Goal: Information Seeking & Learning: Learn about a topic

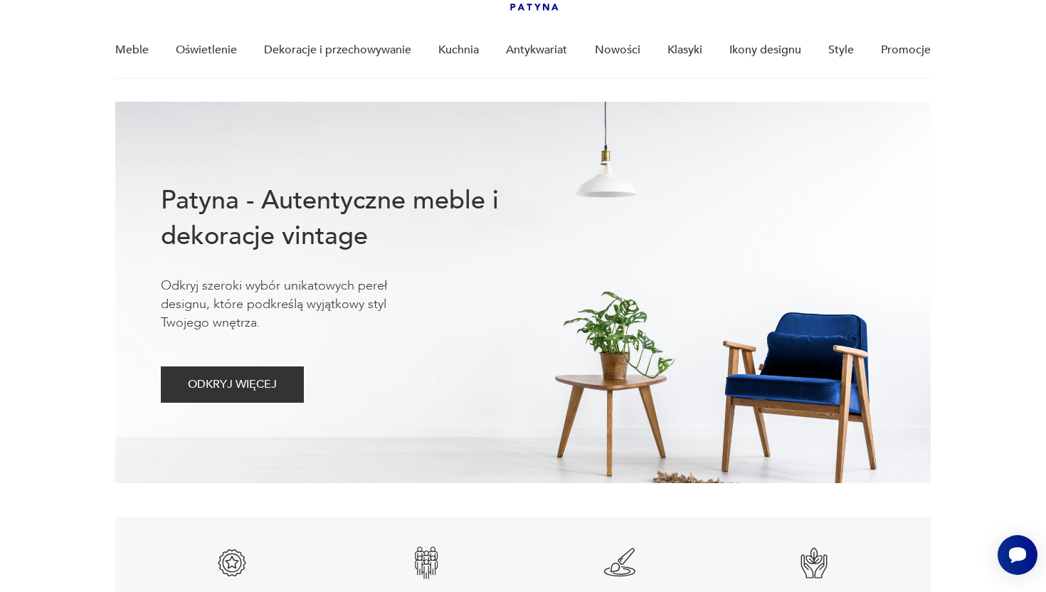
click at [714, 71] on div "Meble Oświetlenie Dekoracje i przechowywanie Kuchnia Antykwariat Nowości Klasyk…" at bounding box center [523, 50] width 816 height 55
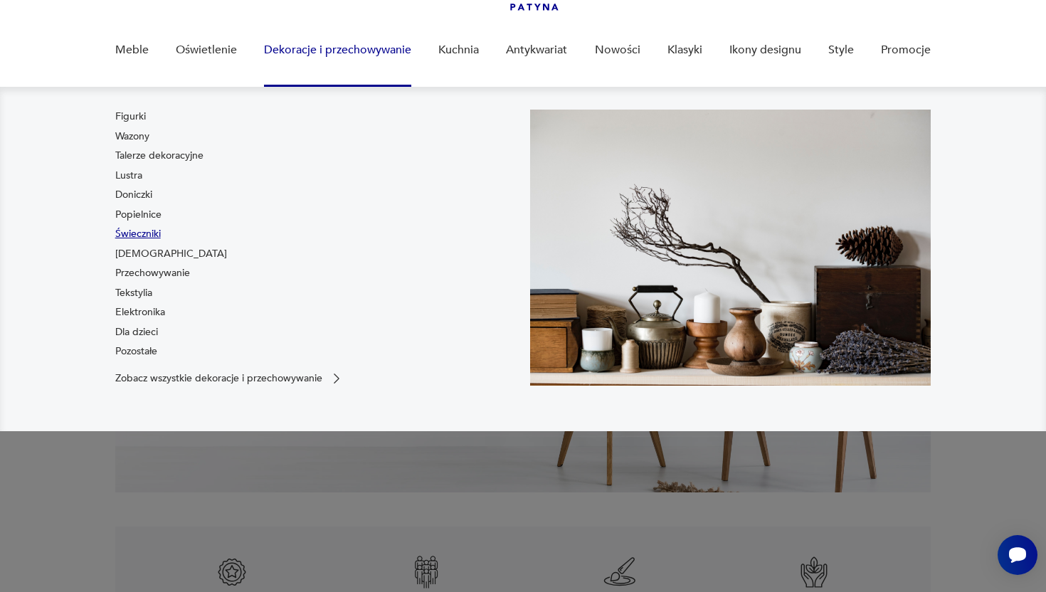
click at [145, 233] on link "Świeczniki" at bounding box center [138, 234] width 46 height 14
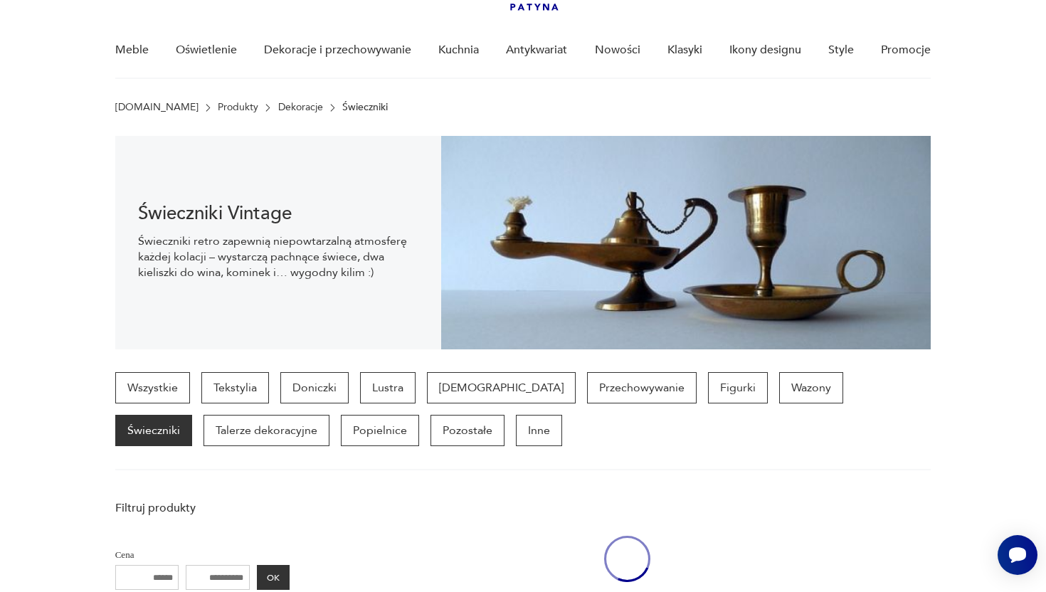
scroll to position [142, 0]
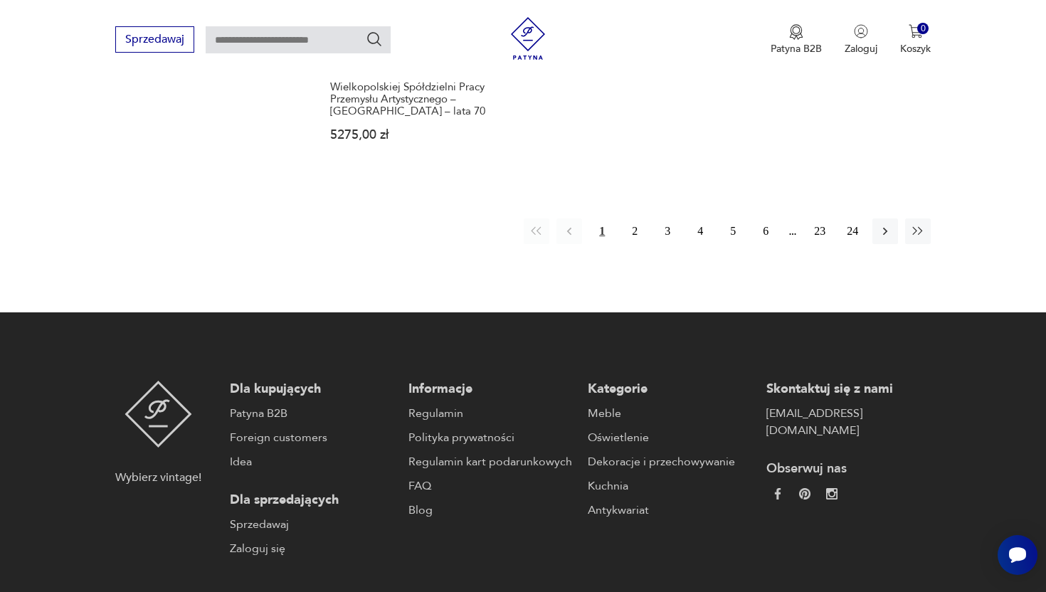
scroll to position [2356, 0]
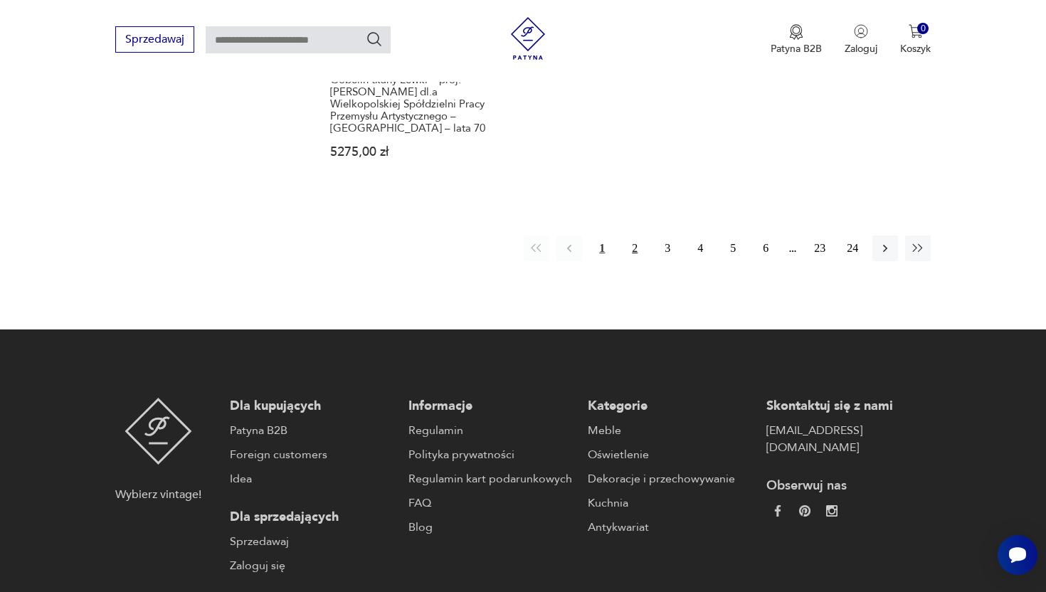
click at [638, 236] on button "2" at bounding box center [635, 249] width 26 height 26
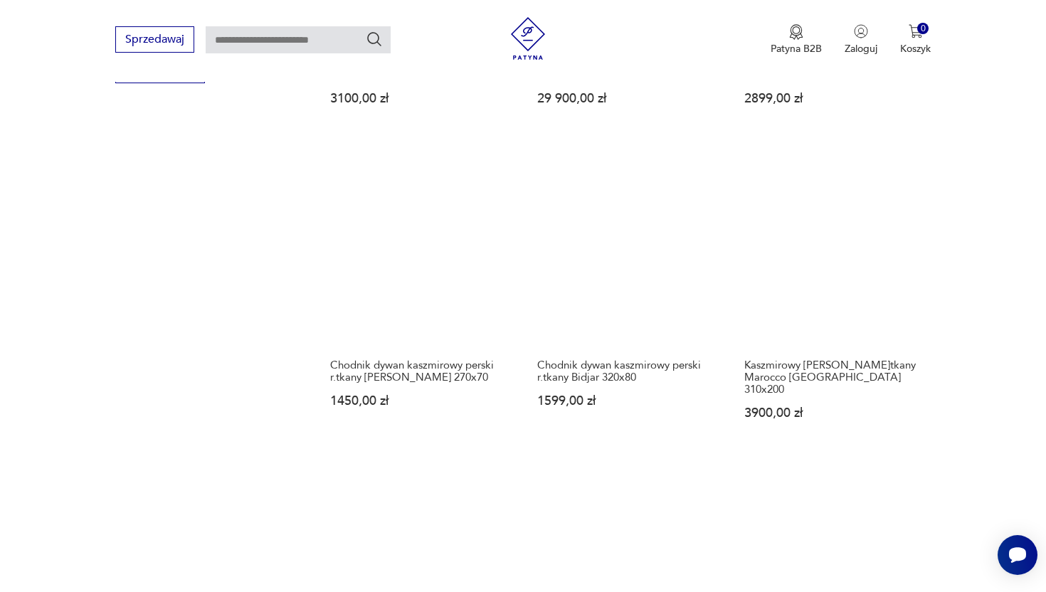
scroll to position [1734, 0]
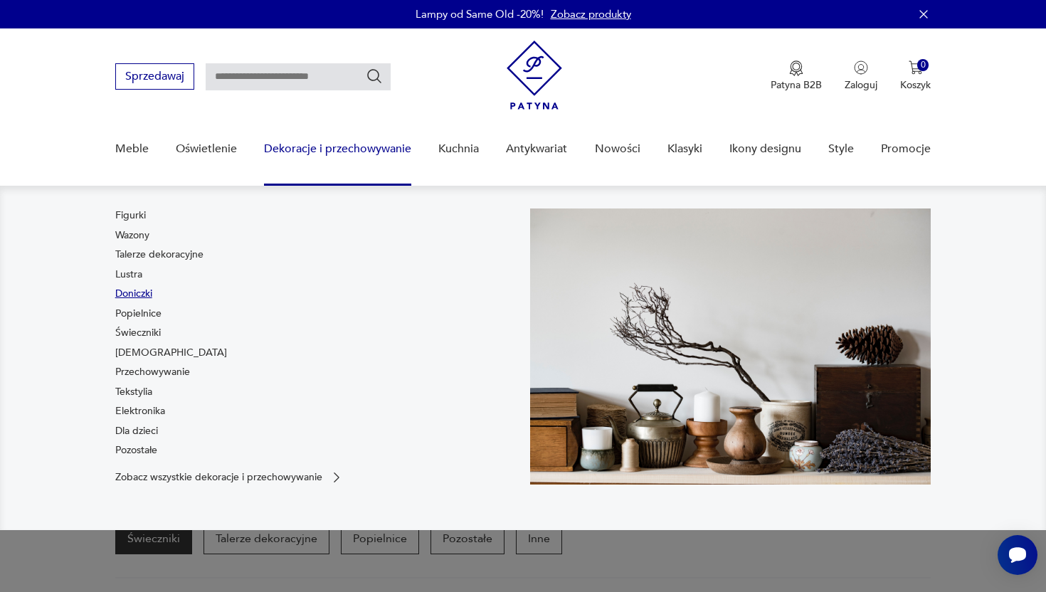
click at [144, 295] on link "Doniczki" at bounding box center [133, 294] width 37 height 14
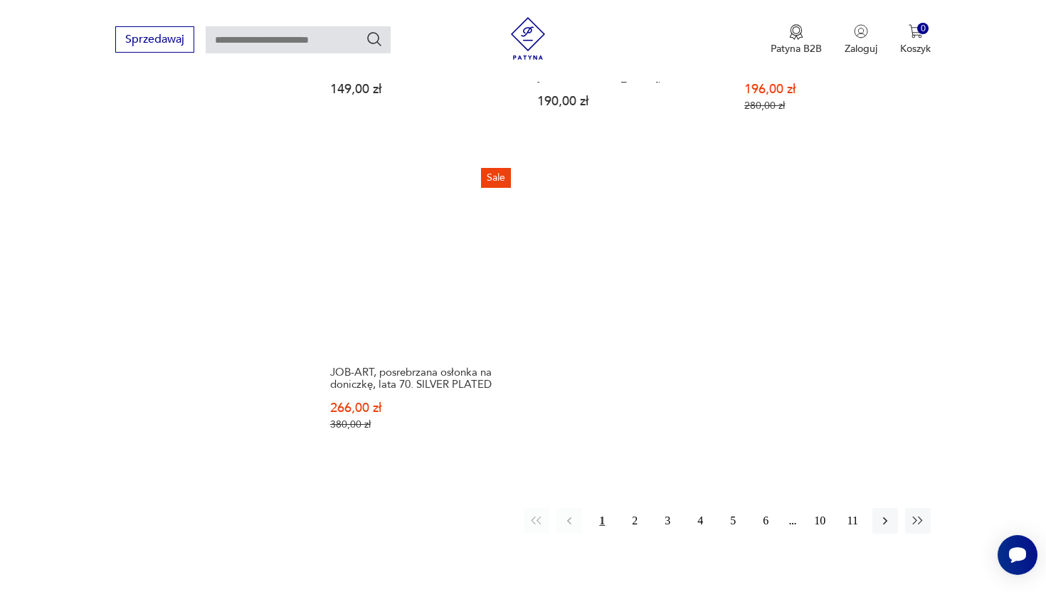
scroll to position [2194, 0]
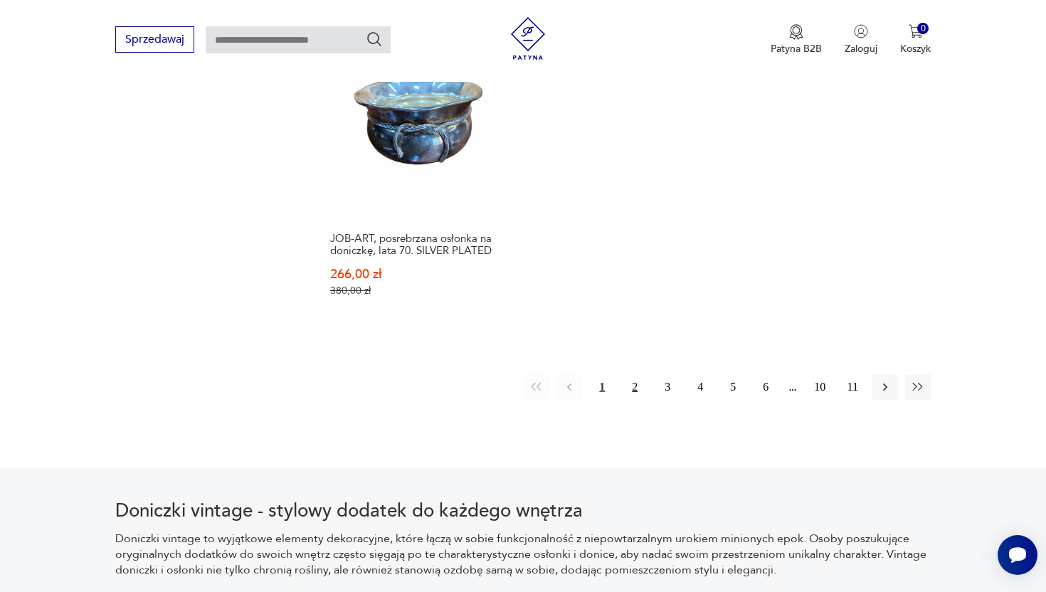
click at [631, 374] on button "2" at bounding box center [635, 387] width 26 height 26
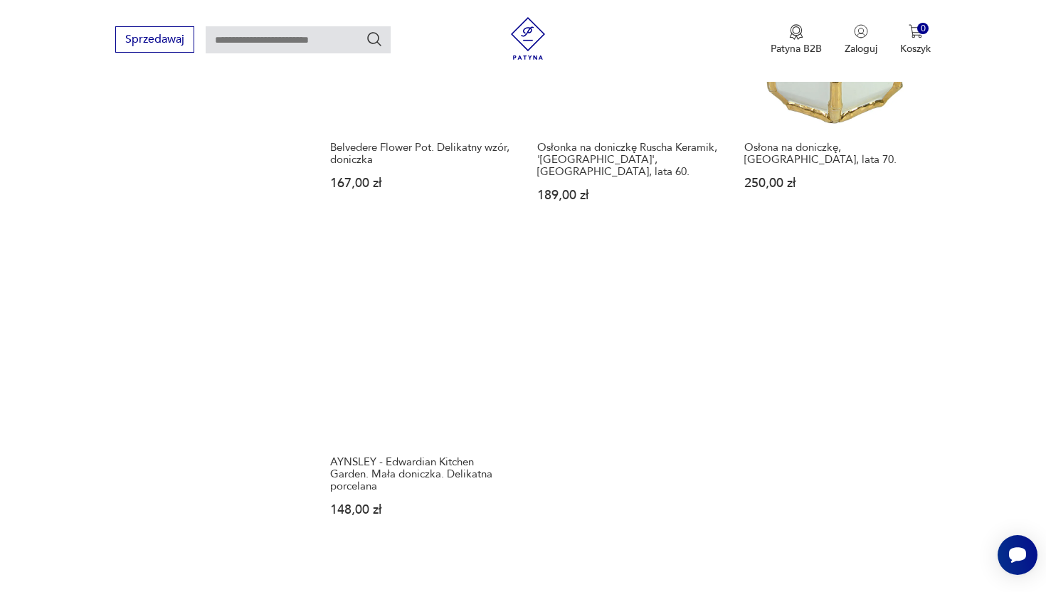
scroll to position [2015, 0]
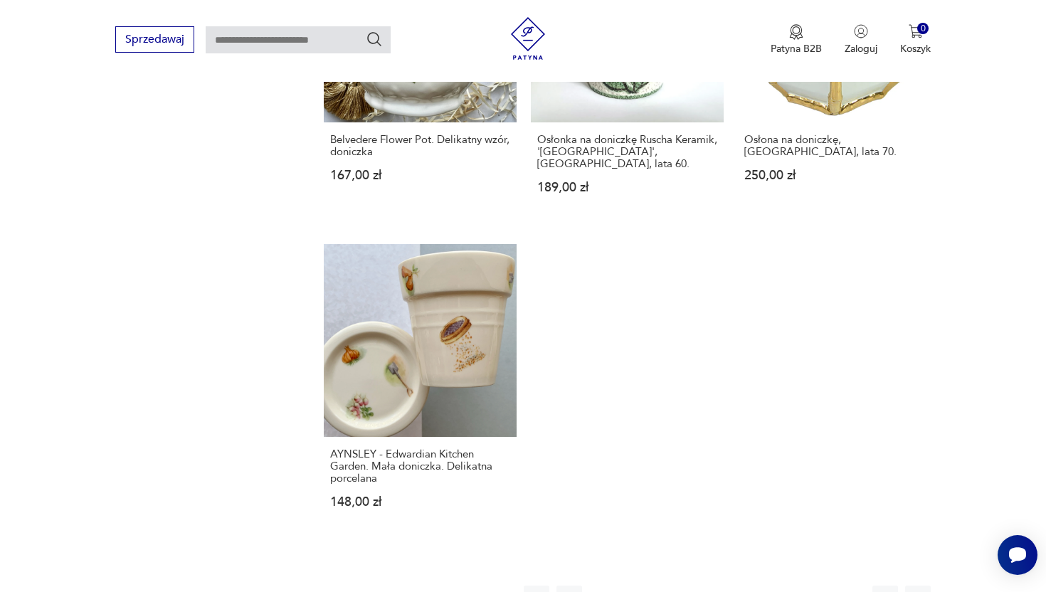
click at [670, 586] on button "3" at bounding box center [668, 599] width 26 height 26
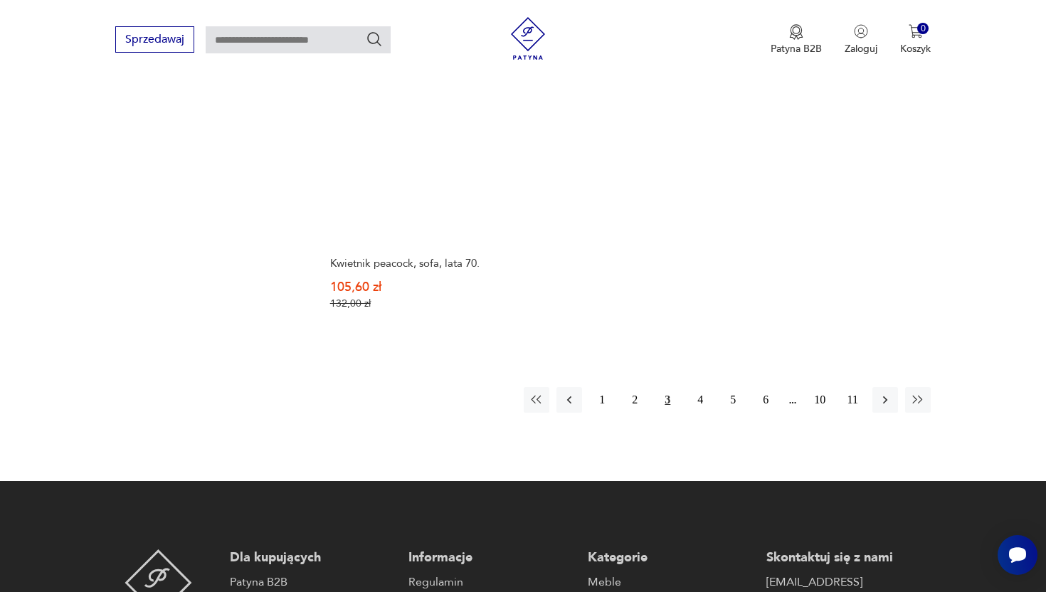
scroll to position [2240, 0]
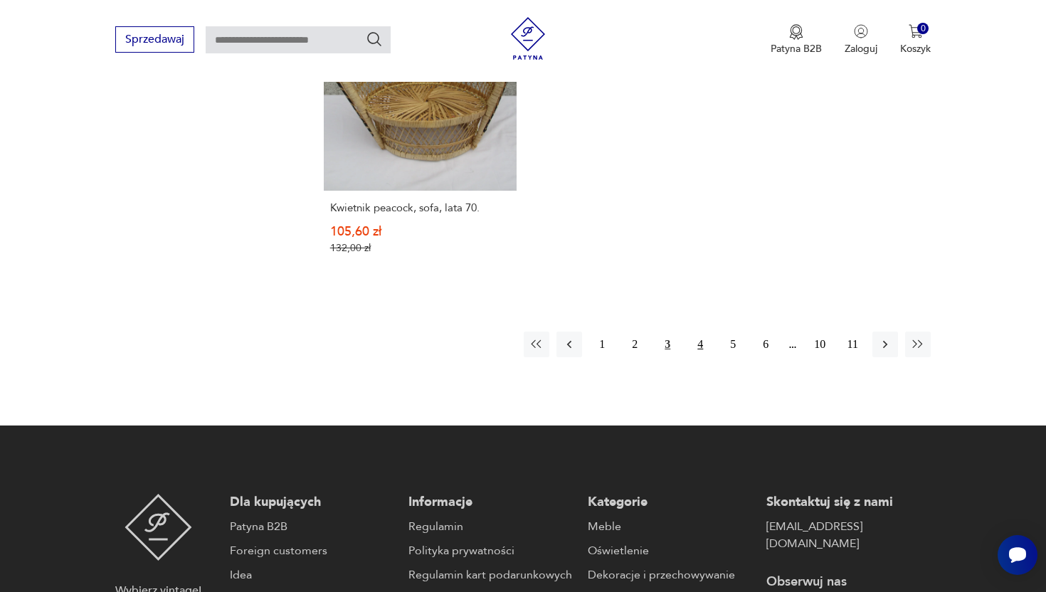
click at [702, 332] on button "4" at bounding box center [701, 345] width 26 height 26
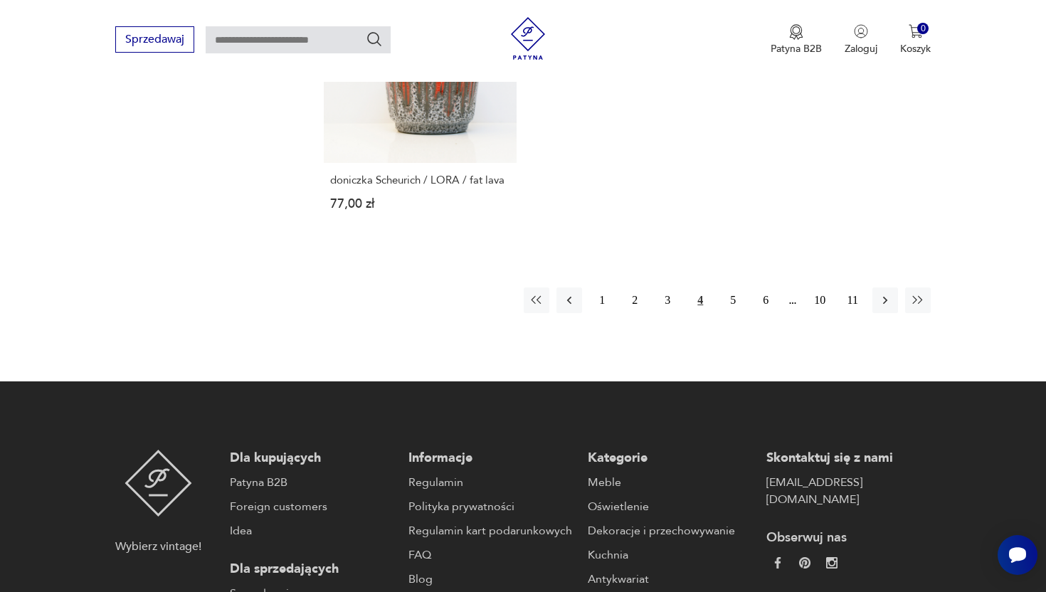
scroll to position [2220, 0]
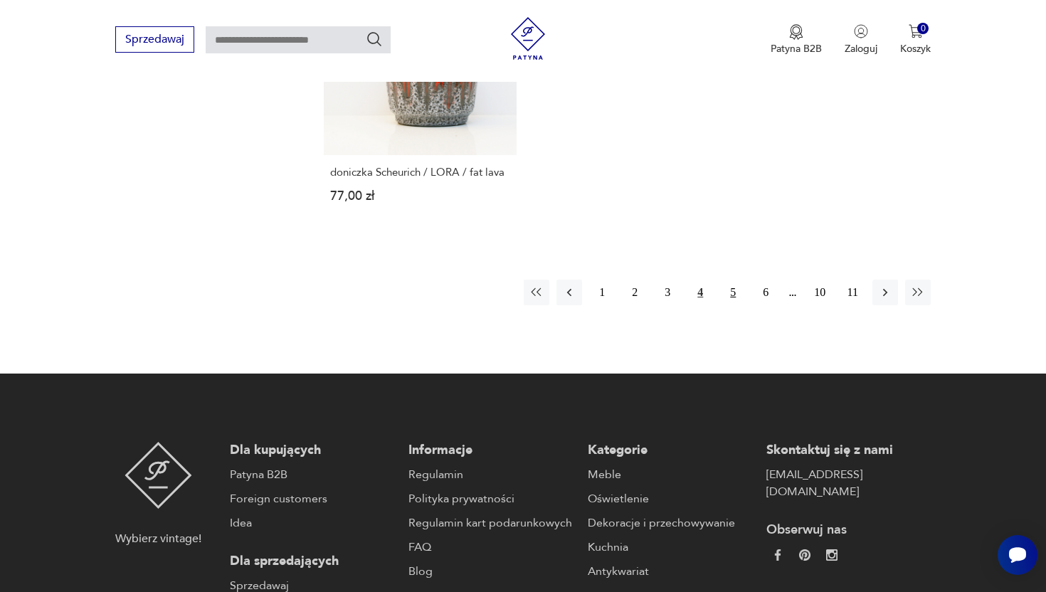
click at [738, 281] on button "5" at bounding box center [733, 293] width 26 height 26
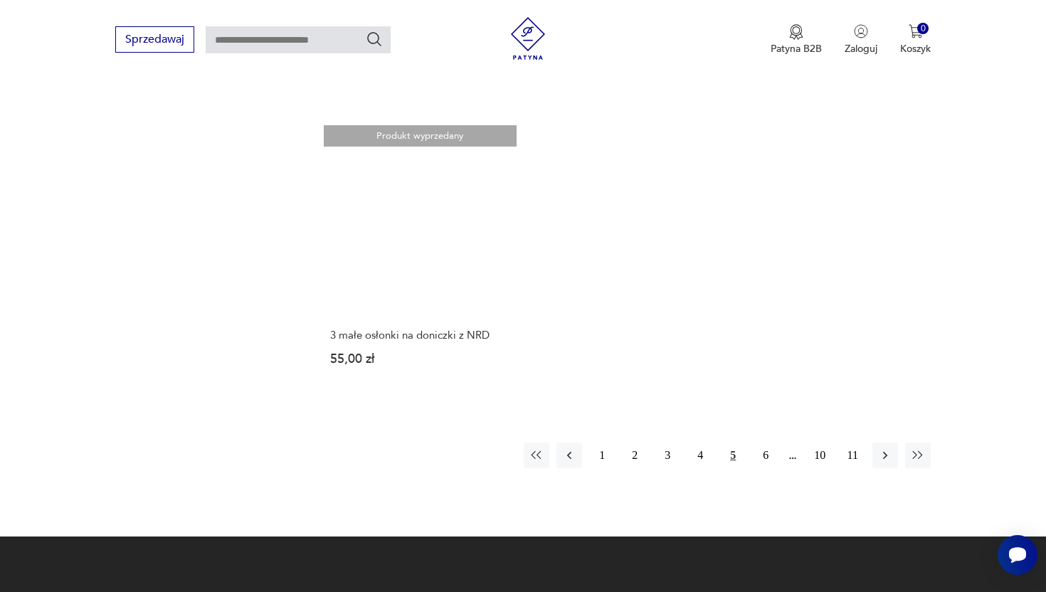
scroll to position [2009, 0]
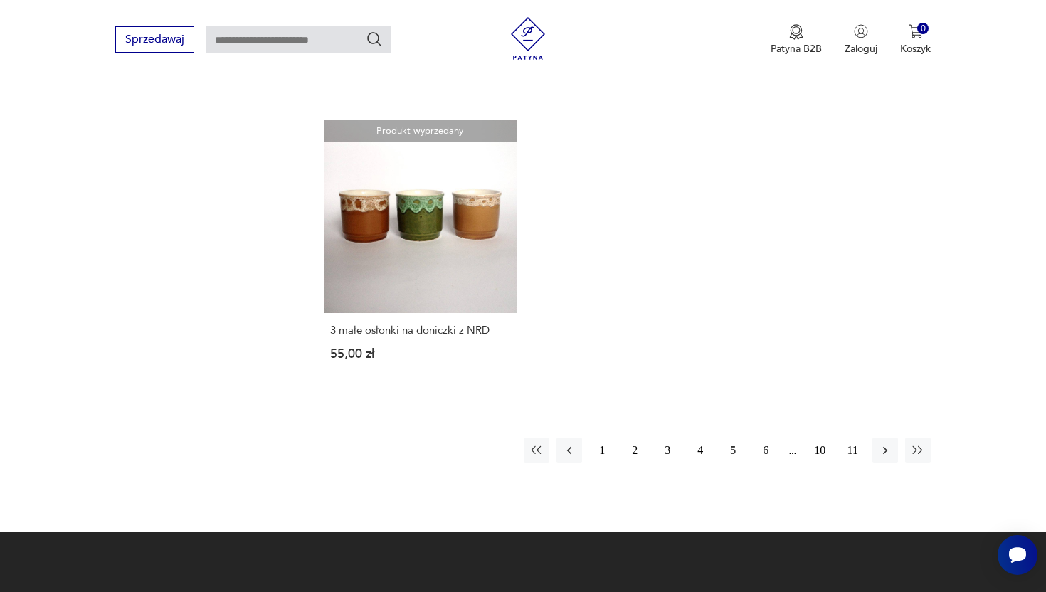
click at [768, 438] on button "6" at bounding box center [766, 451] width 26 height 26
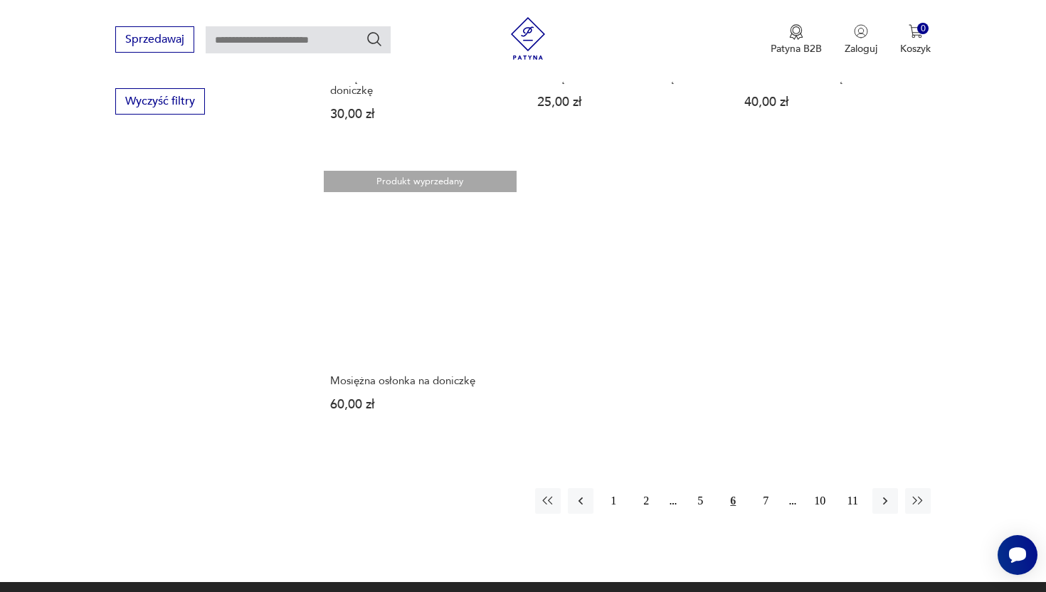
scroll to position [1974, 0]
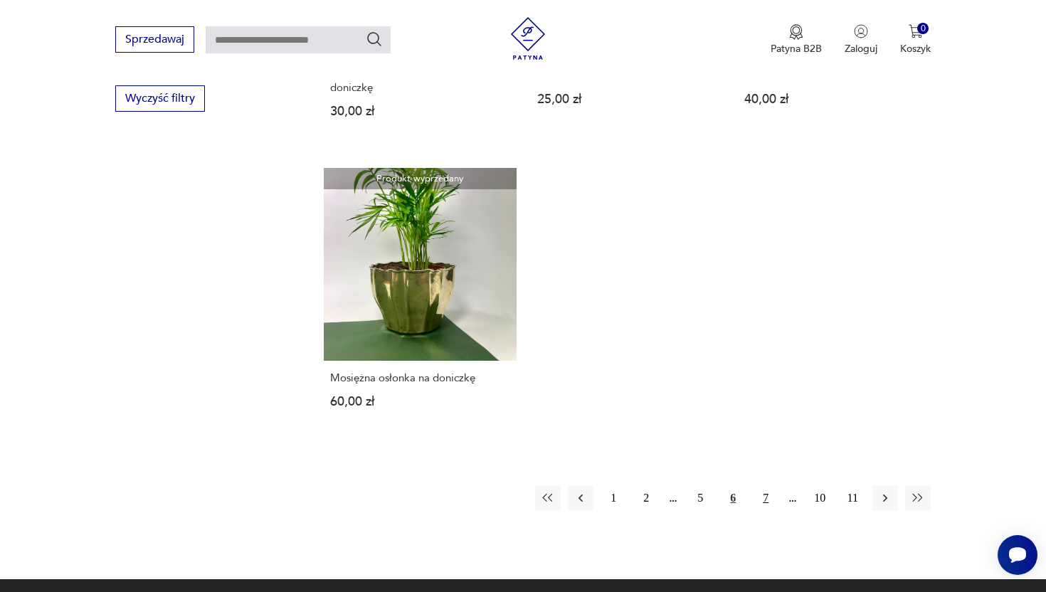
click at [769, 495] on button "7" at bounding box center [766, 498] width 26 height 26
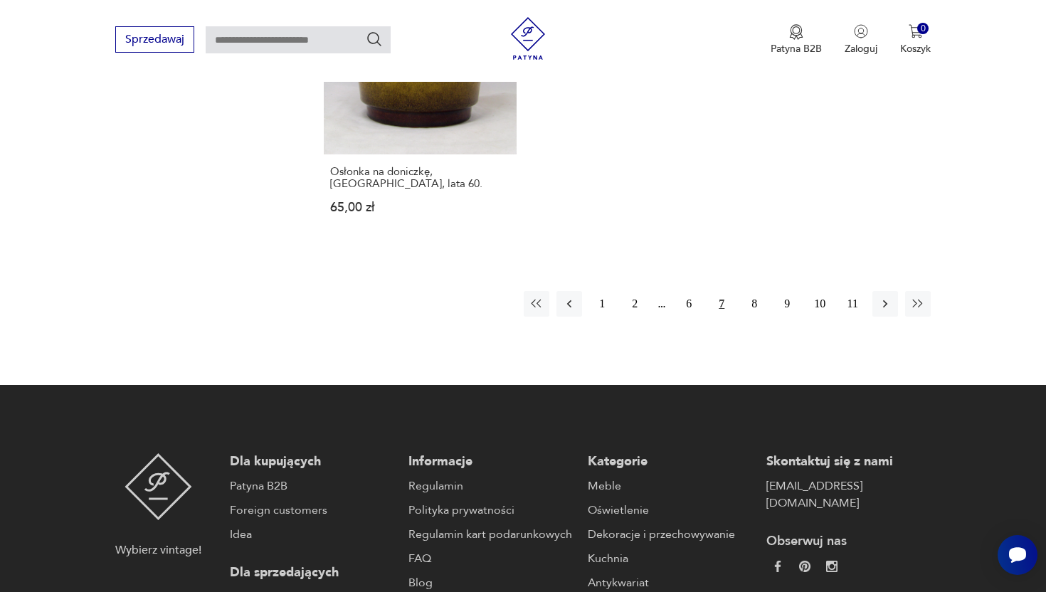
scroll to position [2222, 0]
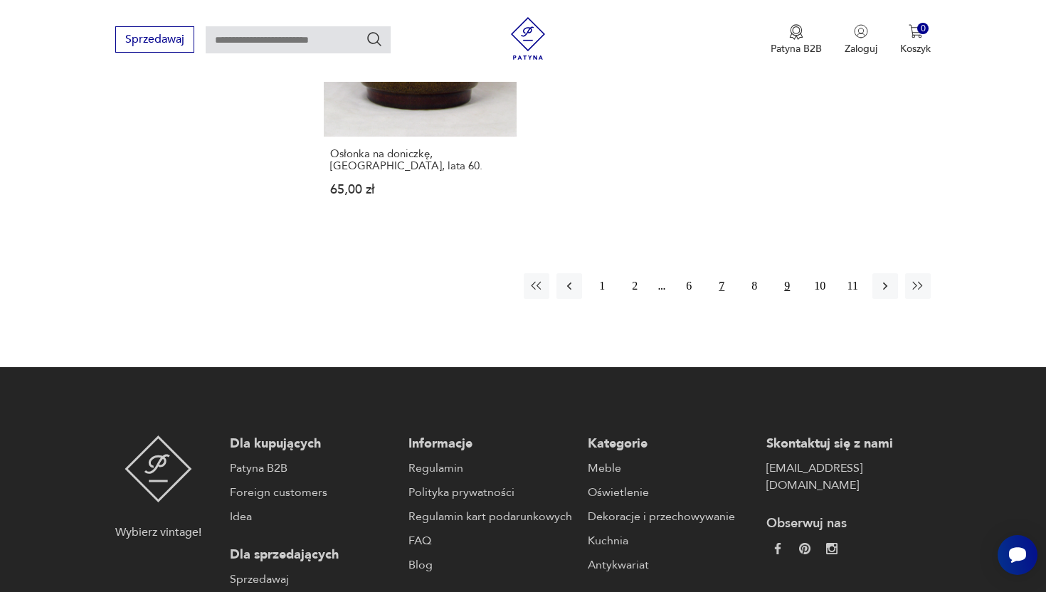
click at [786, 273] on button "9" at bounding box center [787, 286] width 26 height 26
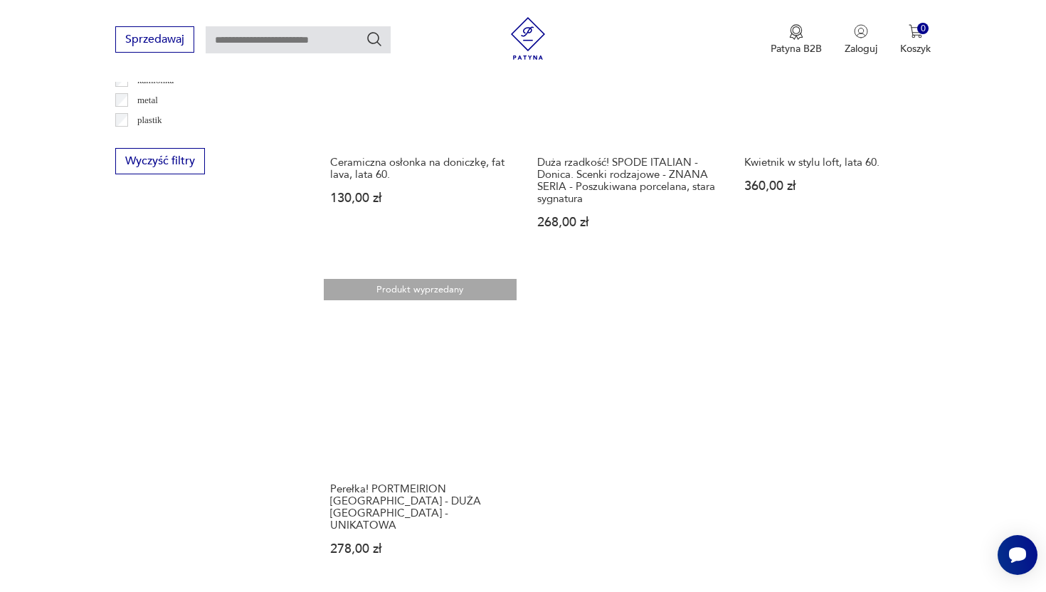
scroll to position [1919, 0]
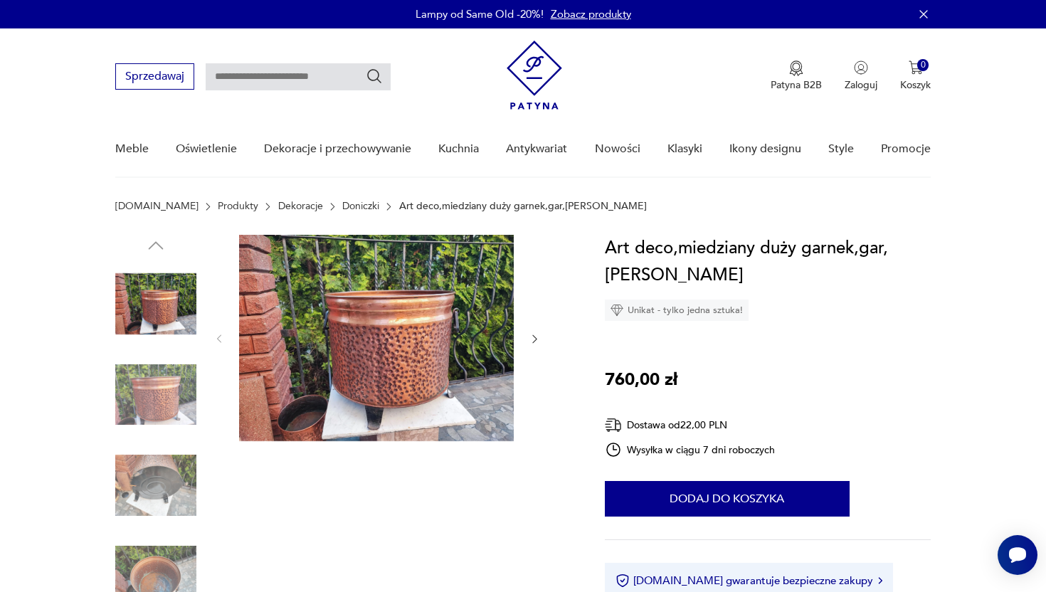
click at [386, 379] on img at bounding box center [376, 338] width 275 height 206
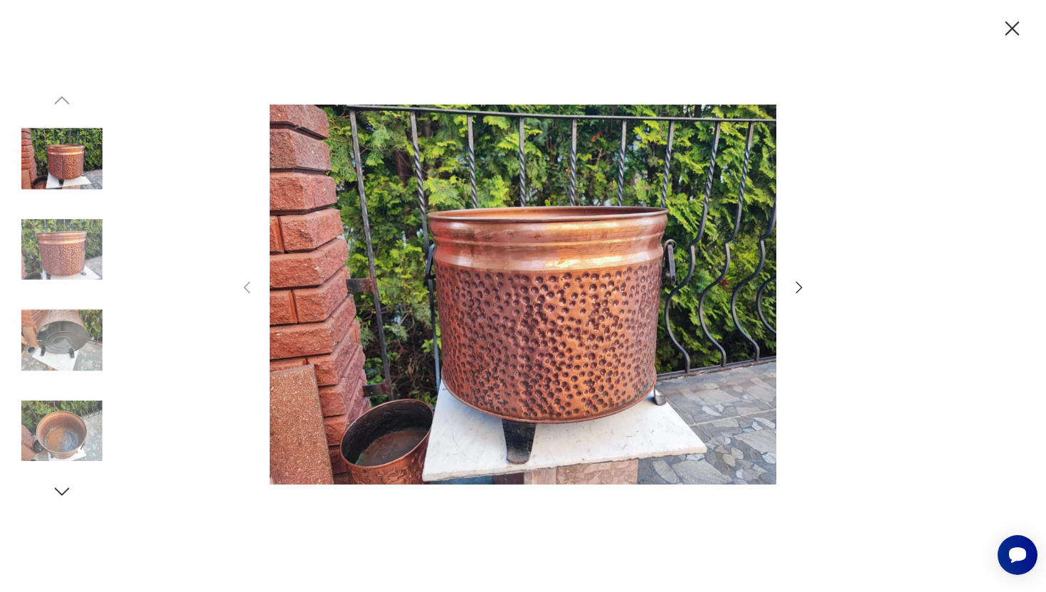
click at [71, 352] on img at bounding box center [61, 340] width 81 height 81
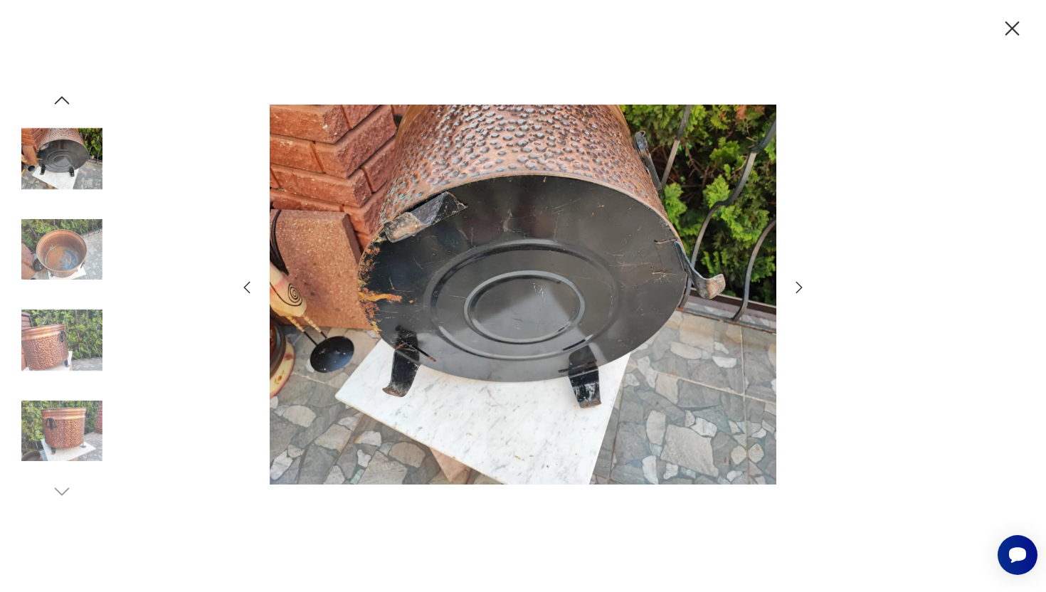
click at [41, 426] on img at bounding box center [61, 431] width 81 height 81
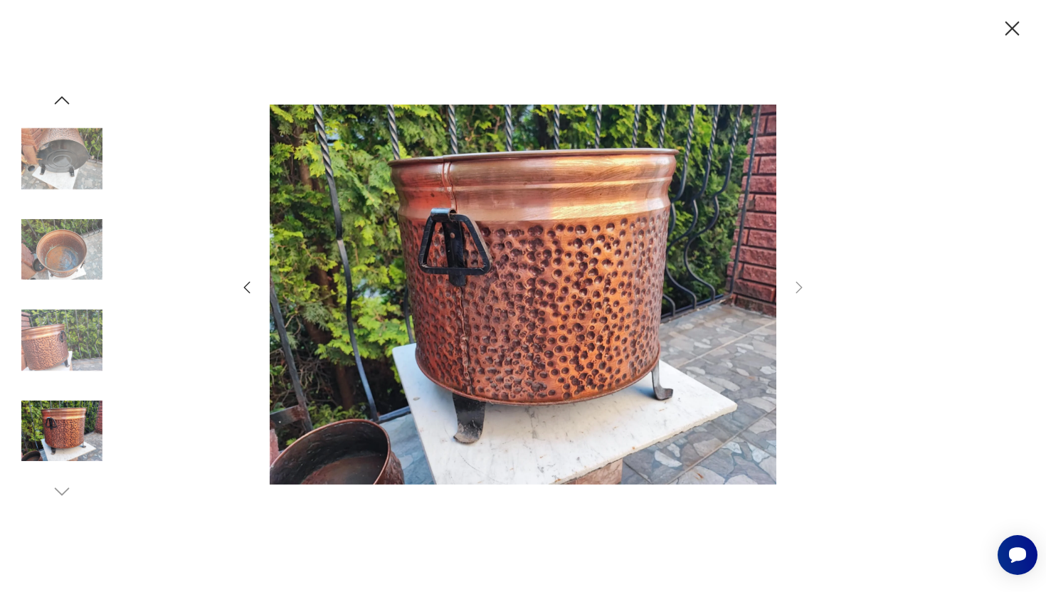
click at [1023, 37] on icon "button" at bounding box center [1012, 28] width 25 height 25
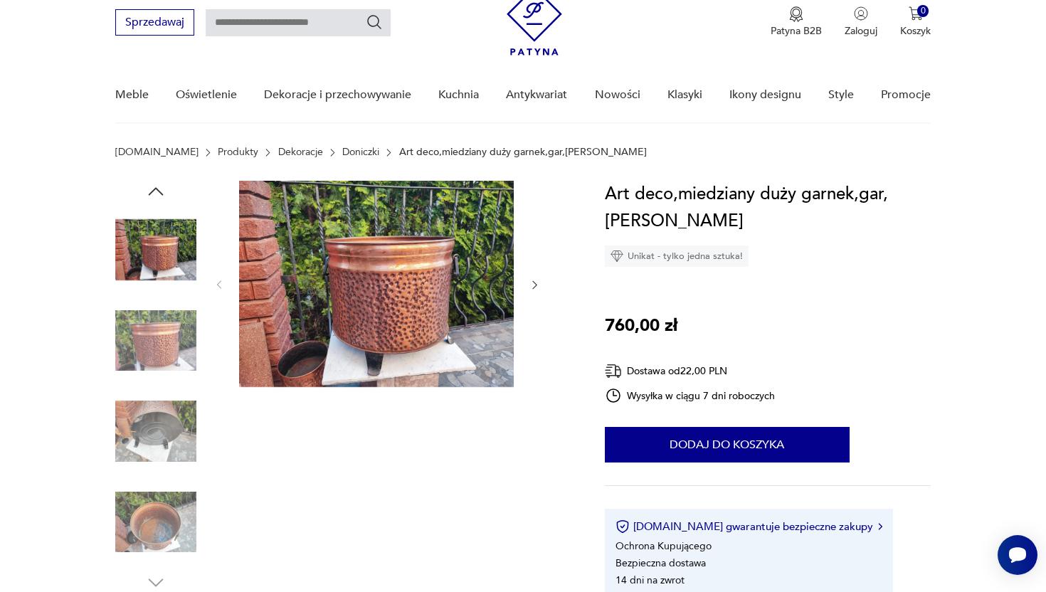
scroll to position [56, 0]
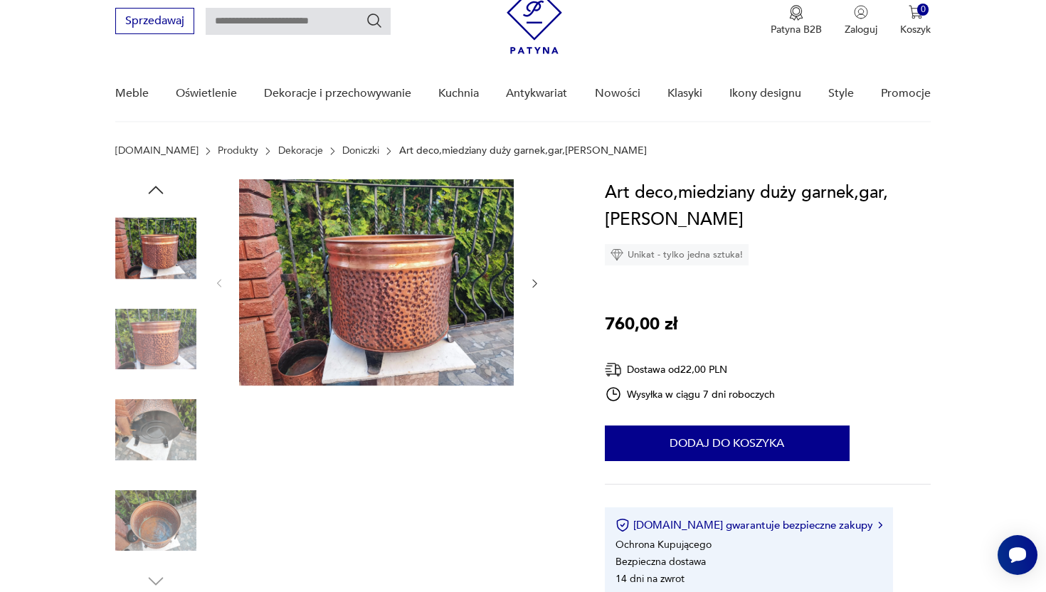
click at [156, 531] on img at bounding box center [155, 520] width 81 height 81
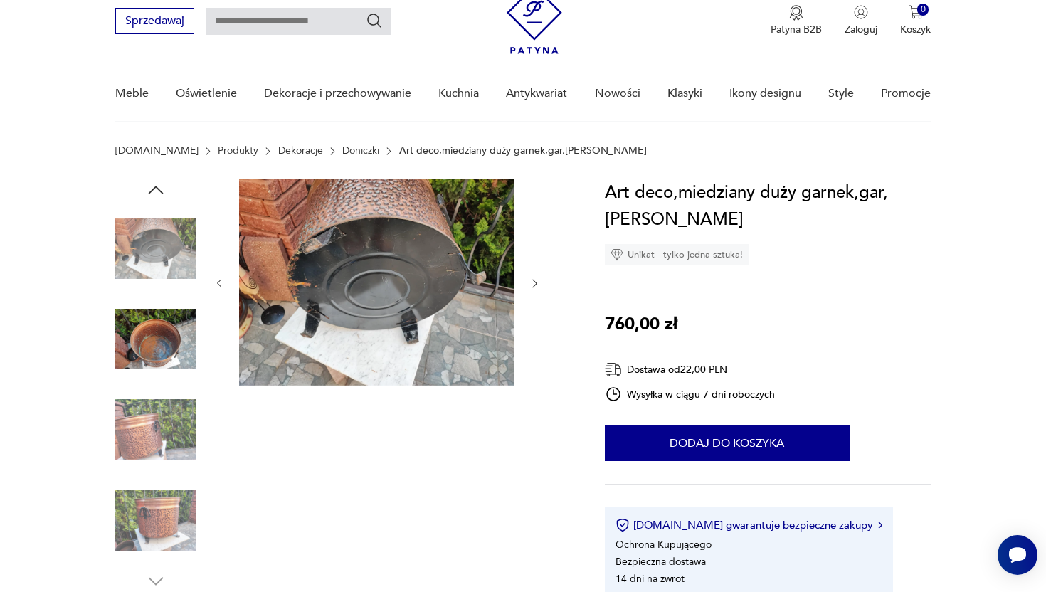
click at [156, 531] on img at bounding box center [155, 520] width 81 height 81
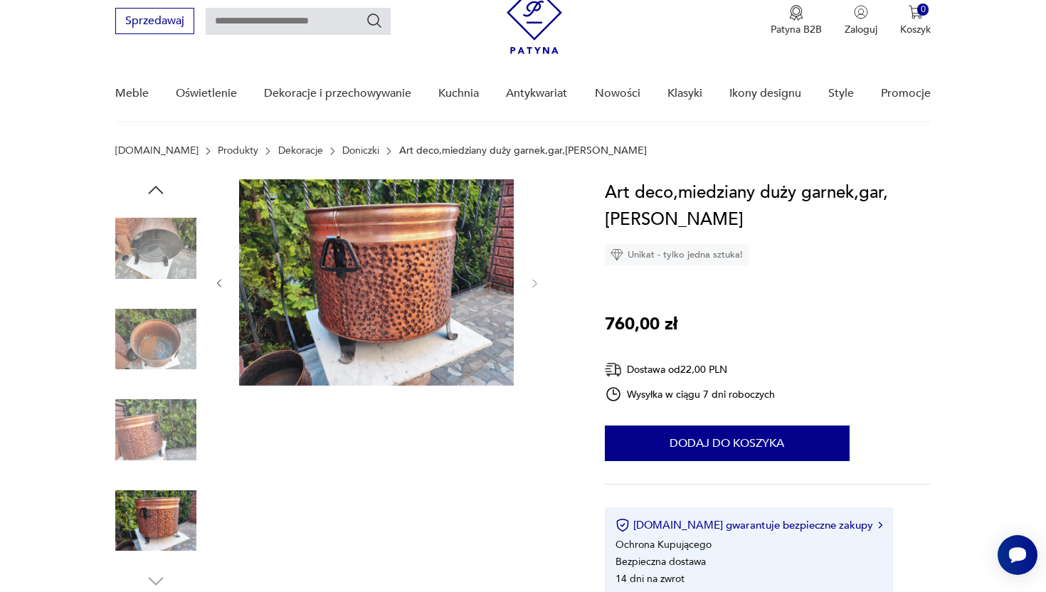
click at [182, 460] on img at bounding box center [155, 429] width 81 height 81
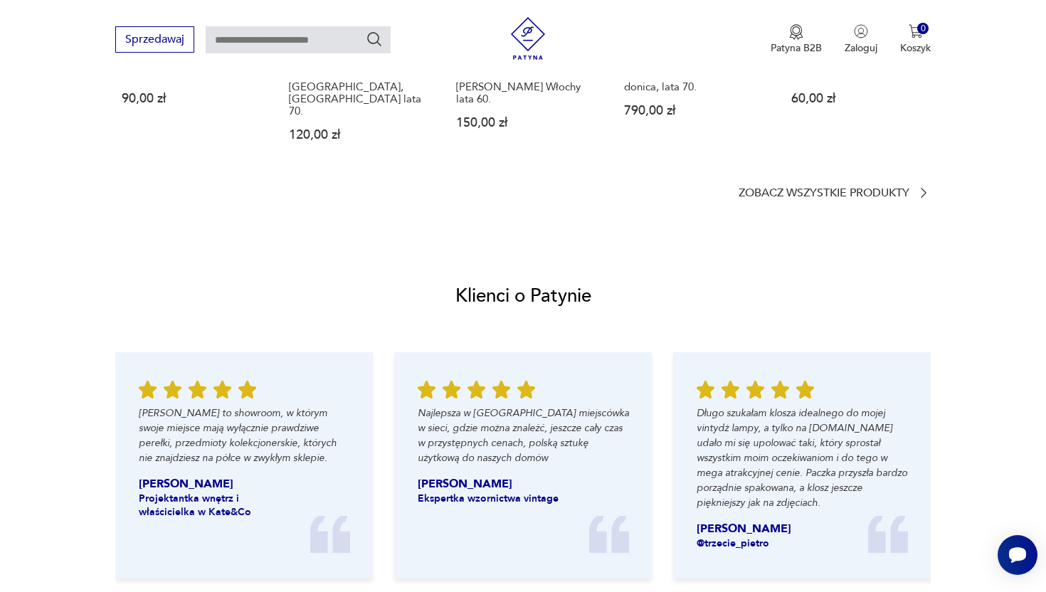
scroll to position [1147, 0]
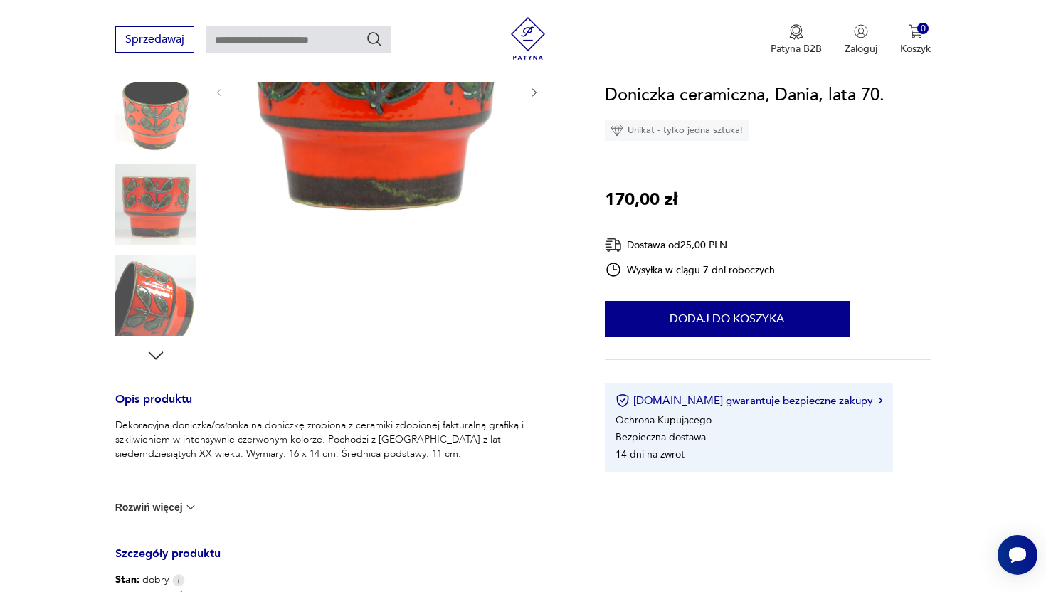
scroll to position [283, 0]
